Goal: Find contact information: Find contact information

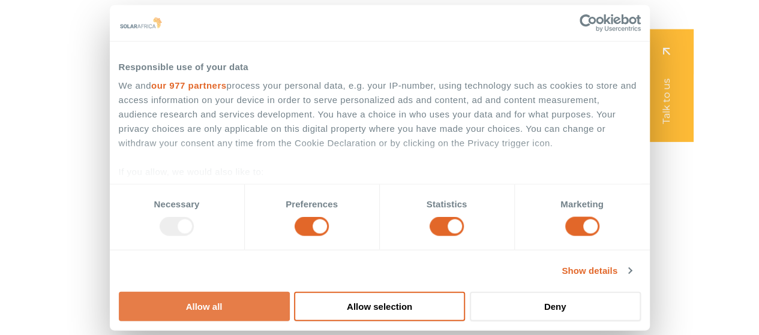
click at [290, 291] on button "Allow all" at bounding box center [204, 305] width 171 height 29
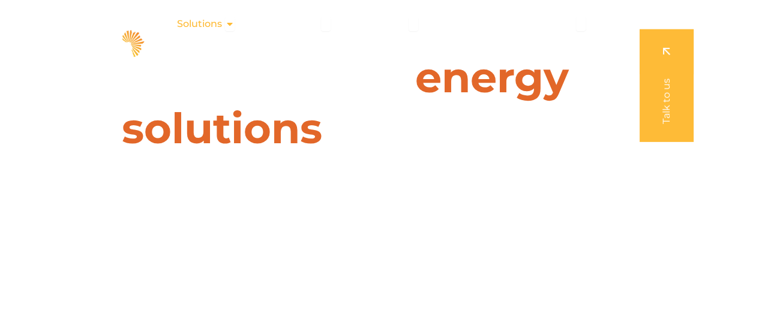
click at [212, 23] on span "Solutions" at bounding box center [199, 24] width 45 height 14
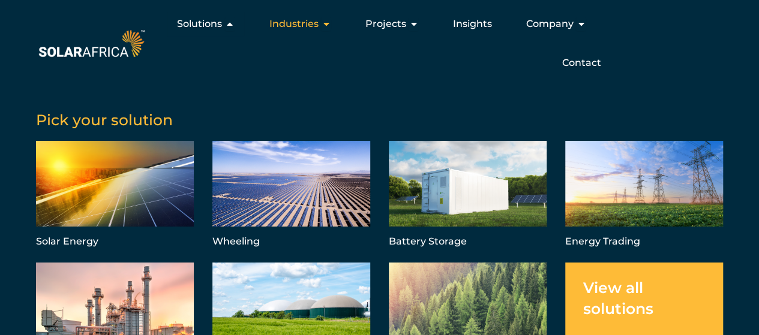
click at [287, 25] on span "Industries" at bounding box center [293, 24] width 49 height 14
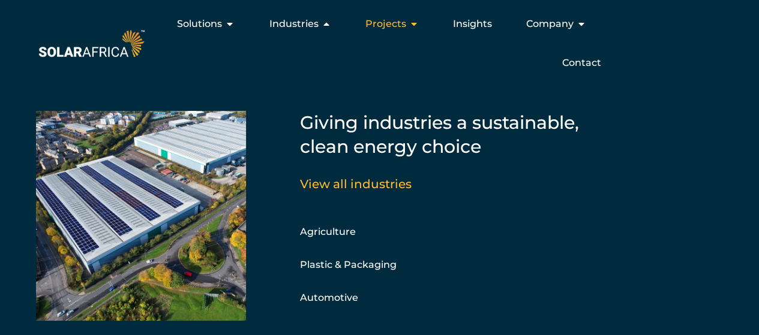
click at [389, 26] on span "Projects" at bounding box center [385, 24] width 41 height 14
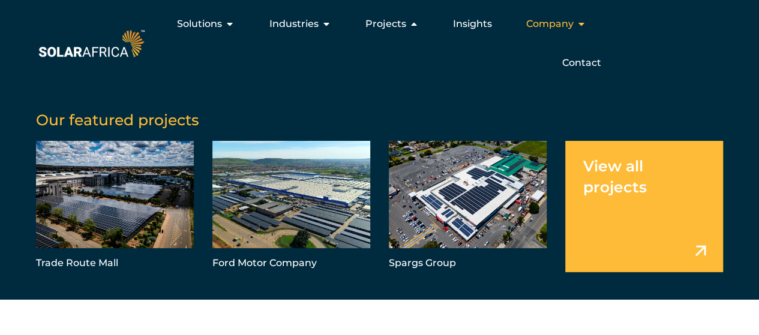
click at [557, 27] on span "Company" at bounding box center [548, 24] width 47 height 14
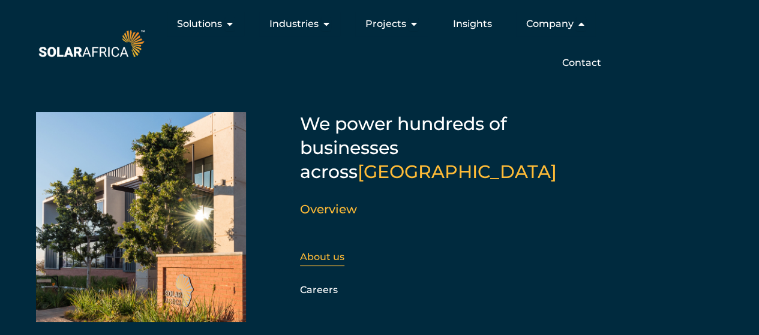
click at [324, 251] on link "About us" at bounding box center [322, 256] width 44 height 11
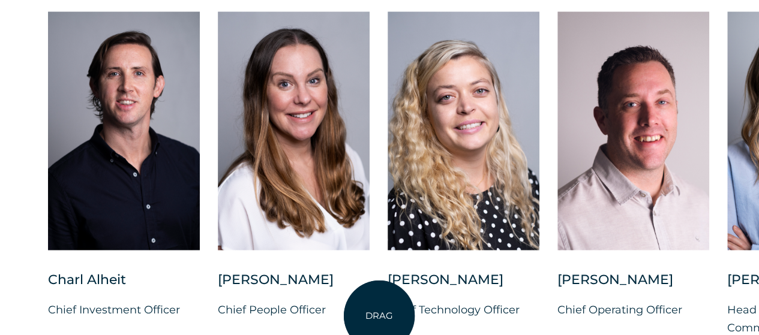
scroll to position [3119, 0]
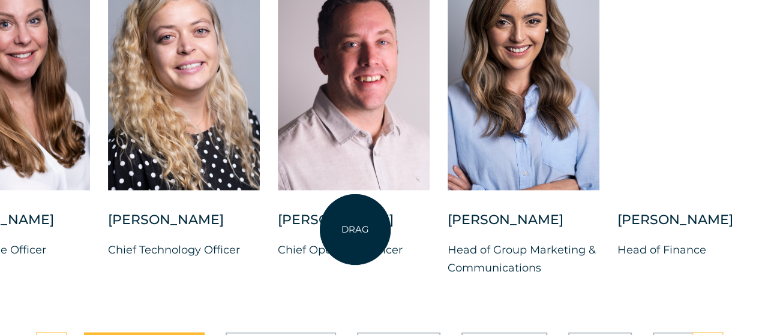
drag, startPoint x: 634, startPoint y: 218, endPoint x: 355, endPoint y: 230, distance: 279.7
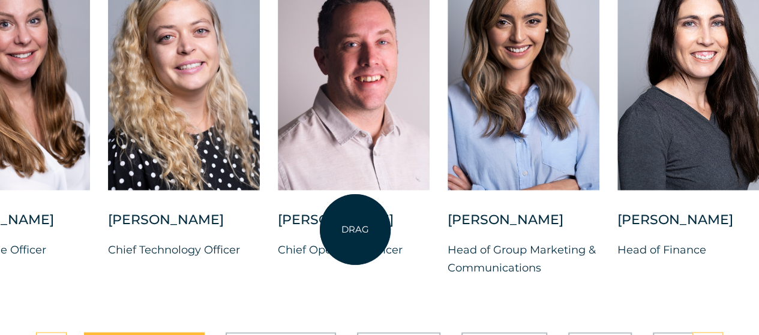
click at [355, 211] on div at bounding box center [354, 81] width 152 height 260
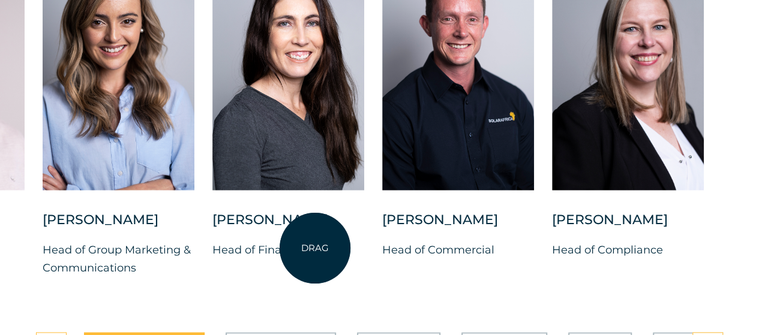
drag, startPoint x: 660, startPoint y: 222, endPoint x: 313, endPoint y: 249, distance: 347.6
click at [313, 249] on div "[PERSON_NAME] Head of Finance" at bounding box center [288, 114] width 152 height 327
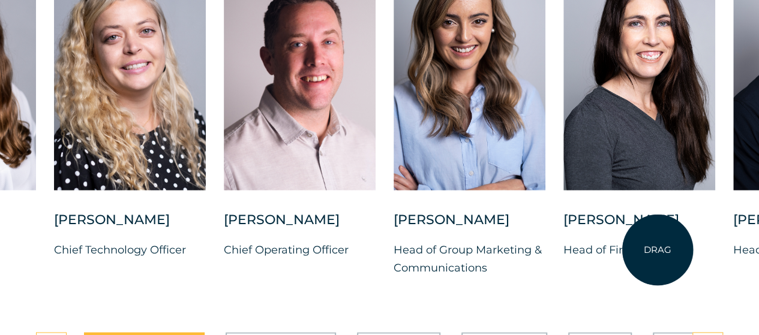
drag, startPoint x: 312, startPoint y: 248, endPoint x: 657, endPoint y: 250, distance: 345.4
click at [657, 241] on div "[PERSON_NAME]" at bounding box center [639, 226] width 152 height 30
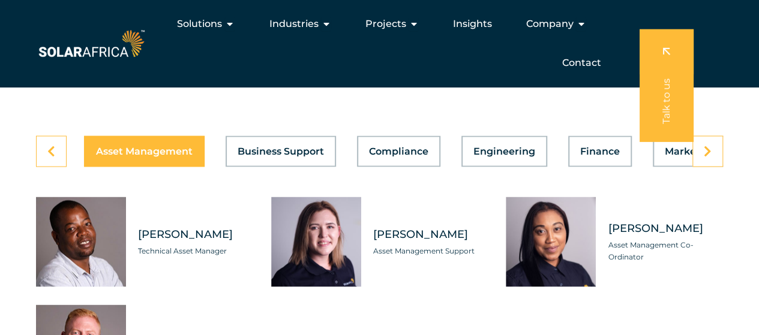
scroll to position [3298, 0]
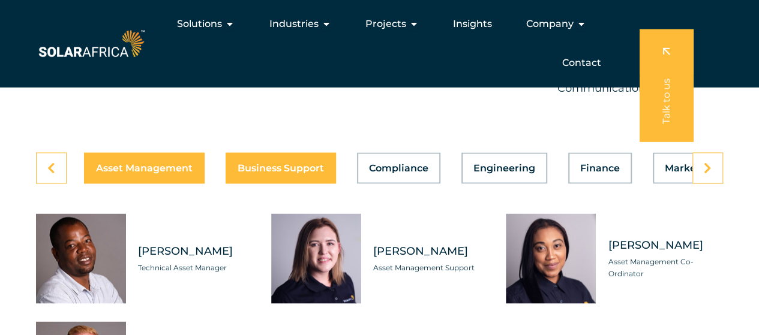
click at [290, 173] on span "Business Support" at bounding box center [280, 168] width 86 height 10
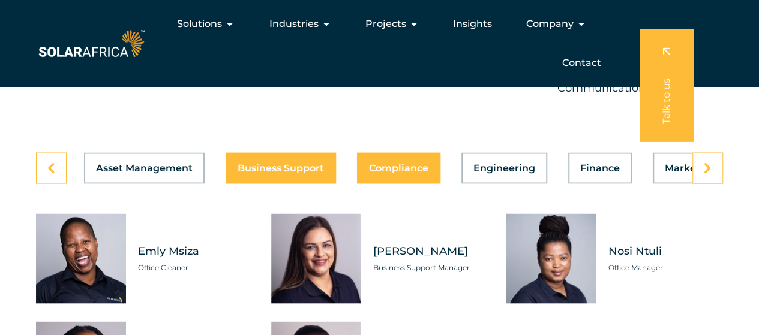
click at [391, 173] on span "Compliance" at bounding box center [398, 168] width 59 height 10
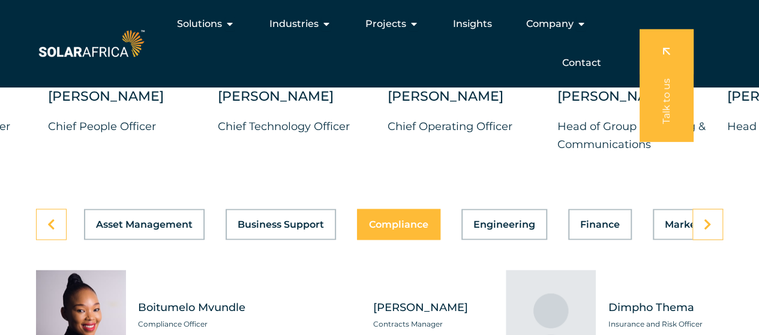
scroll to position [3238, 0]
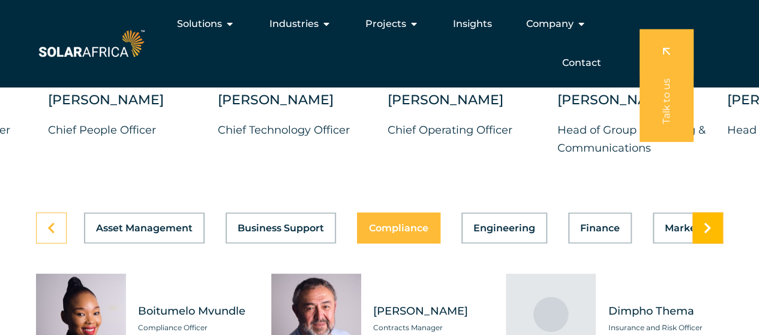
click at [718, 243] on link at bounding box center [707, 227] width 31 height 31
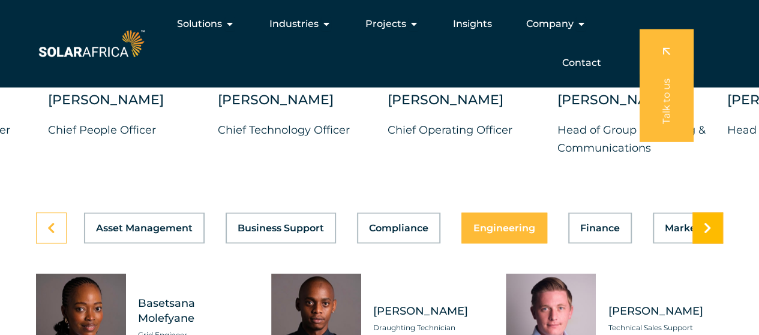
click at [718, 243] on link at bounding box center [707, 227] width 31 height 31
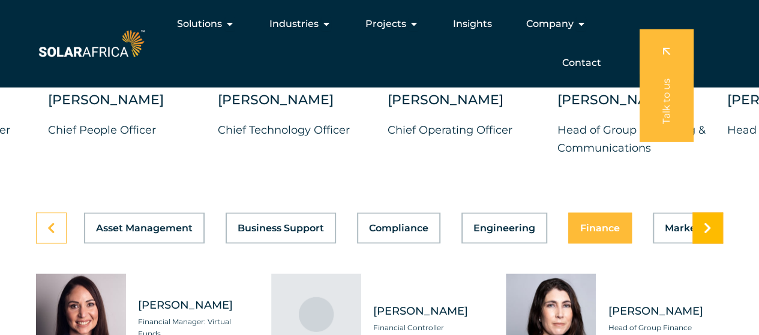
click at [718, 243] on link at bounding box center [707, 227] width 31 height 31
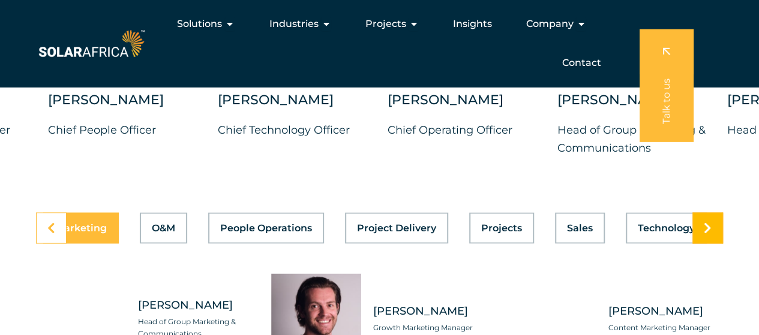
scroll to position [0, 639]
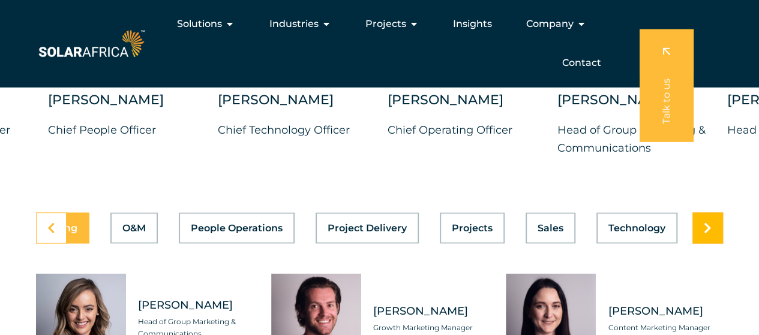
click at [718, 243] on link at bounding box center [707, 227] width 31 height 31
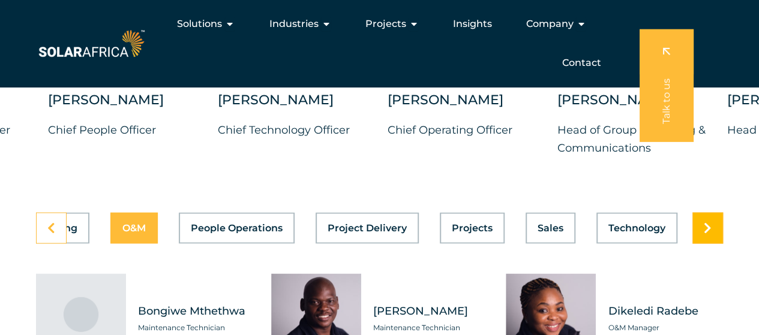
click at [718, 243] on link at bounding box center [707, 227] width 31 height 31
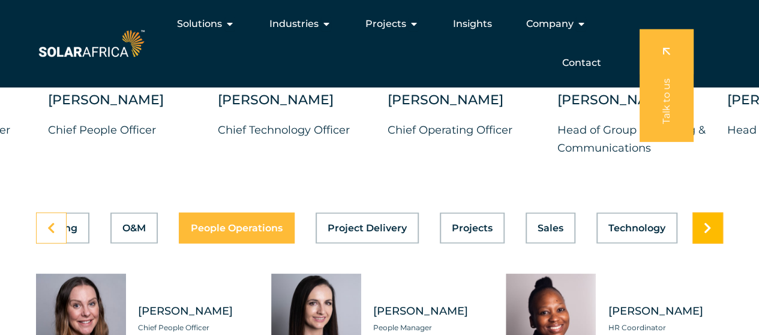
click at [718, 243] on link at bounding box center [707, 227] width 31 height 31
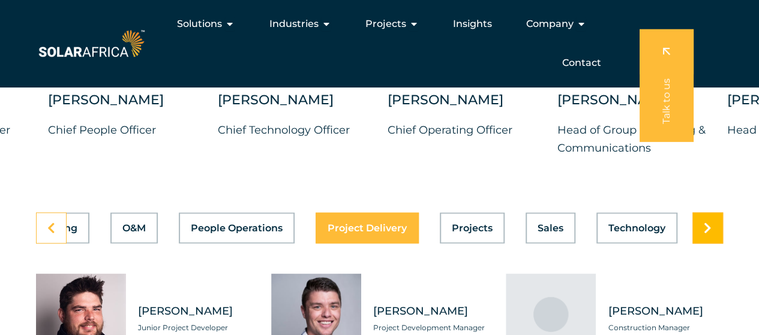
click at [718, 243] on link at bounding box center [707, 227] width 31 height 31
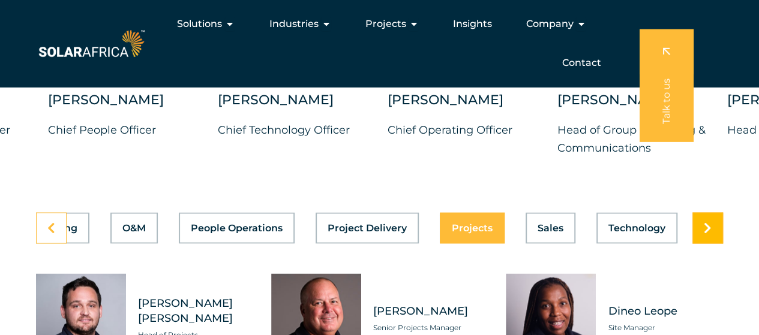
click at [718, 243] on link at bounding box center [707, 227] width 31 height 31
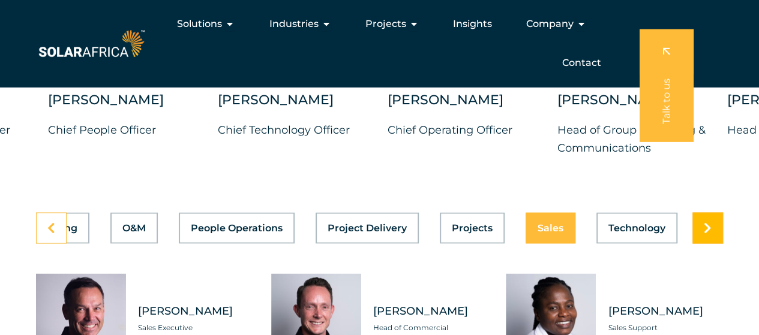
click at [718, 243] on link at bounding box center [707, 227] width 31 height 31
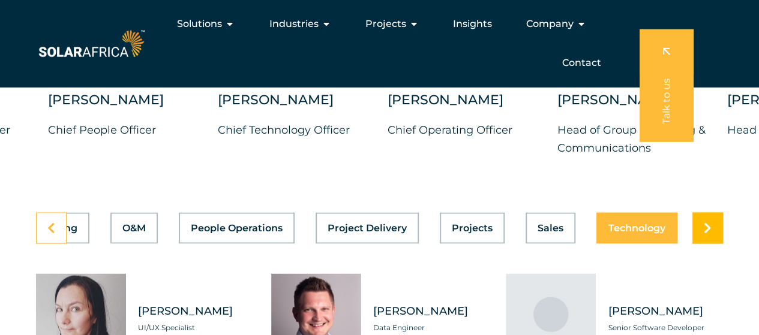
click at [718, 243] on link at bounding box center [707, 227] width 31 height 31
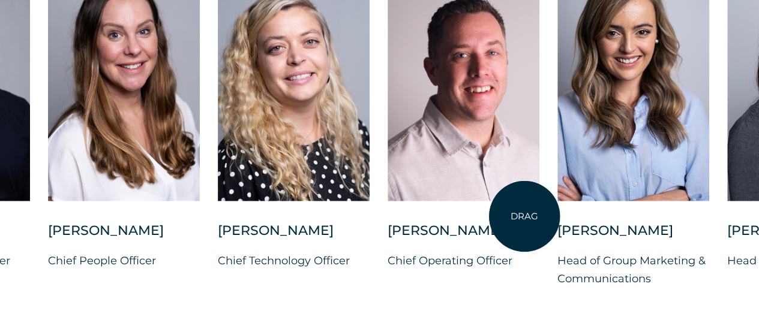
scroll to position [3119, 0]
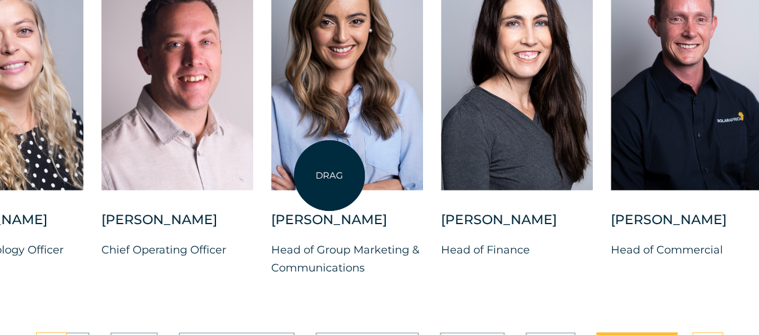
drag, startPoint x: 615, startPoint y: 192, endPoint x: 329, endPoint y: 176, distance: 286.5
click at [329, 176] on div at bounding box center [347, 70] width 152 height 239
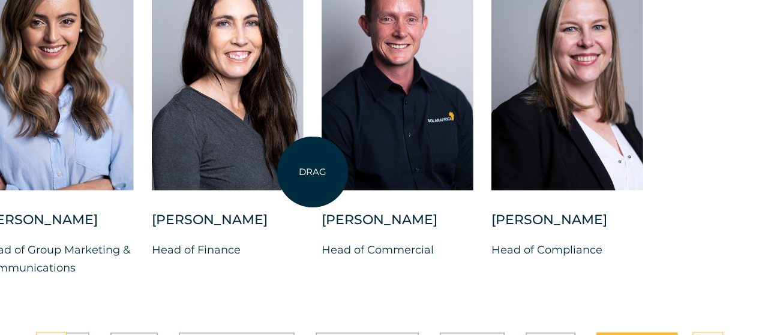
drag, startPoint x: 643, startPoint y: 175, endPoint x: 312, endPoint y: 172, distance: 331.1
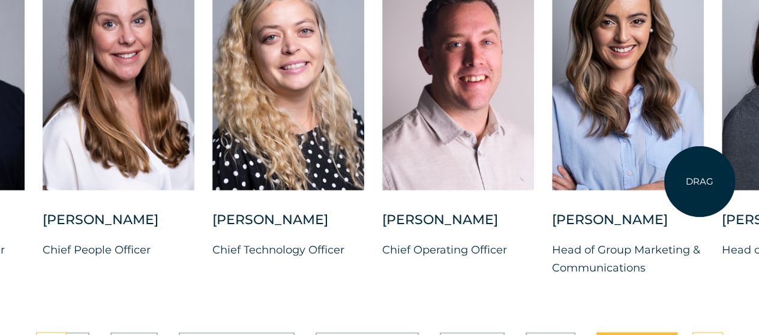
drag, startPoint x: 196, startPoint y: 167, endPoint x: 716, endPoint y: 185, distance: 520.8
click at [703, 182] on div at bounding box center [628, 70] width 152 height 239
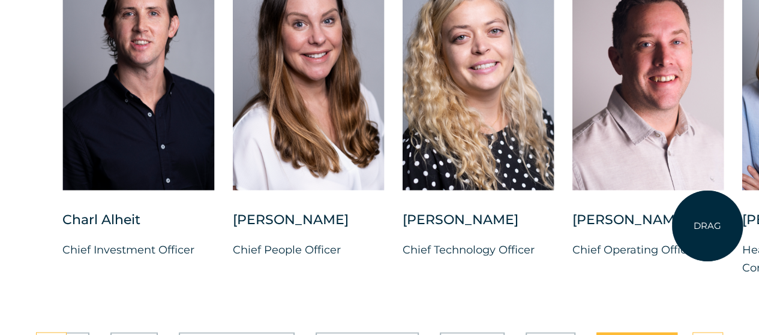
drag, startPoint x: 632, startPoint y: 221, endPoint x: 707, endPoint y: 226, distance: 75.1
click at [707, 211] on div at bounding box center [648, 81] width 152 height 260
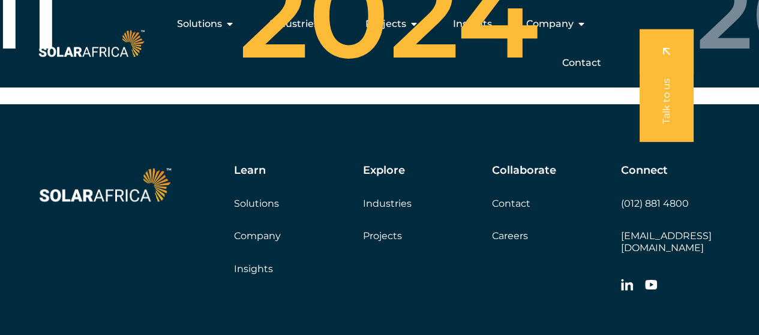
scroll to position [4472, 0]
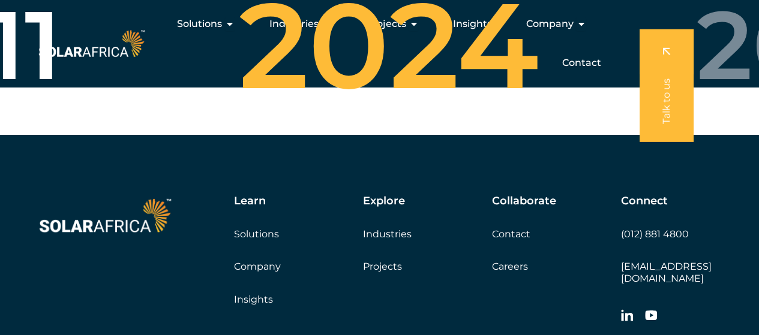
click at [510, 240] on link "Contact" at bounding box center [511, 233] width 38 height 11
